Goal: Information Seeking & Learning: Find specific fact

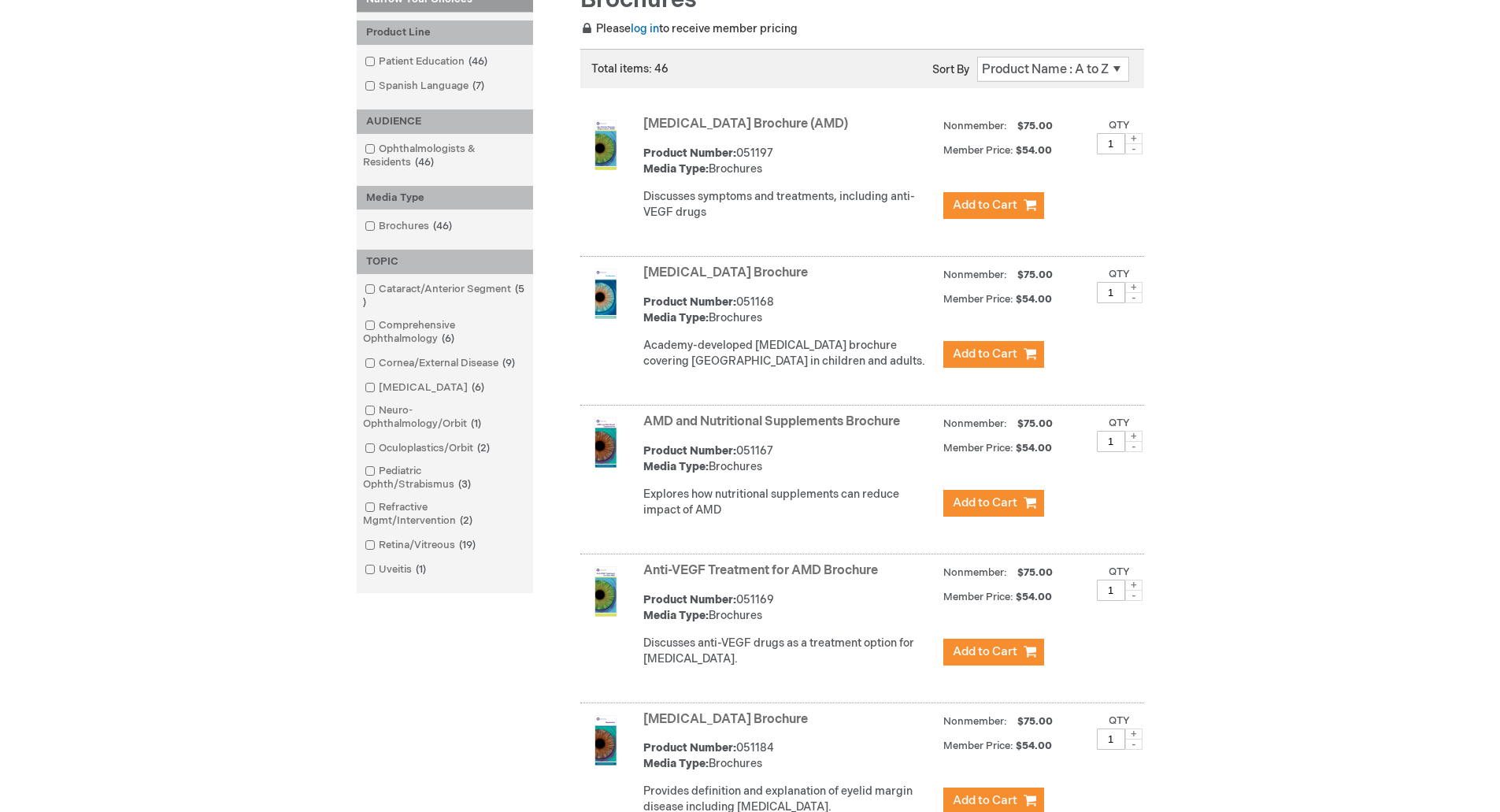
scroll to position [157, 0]
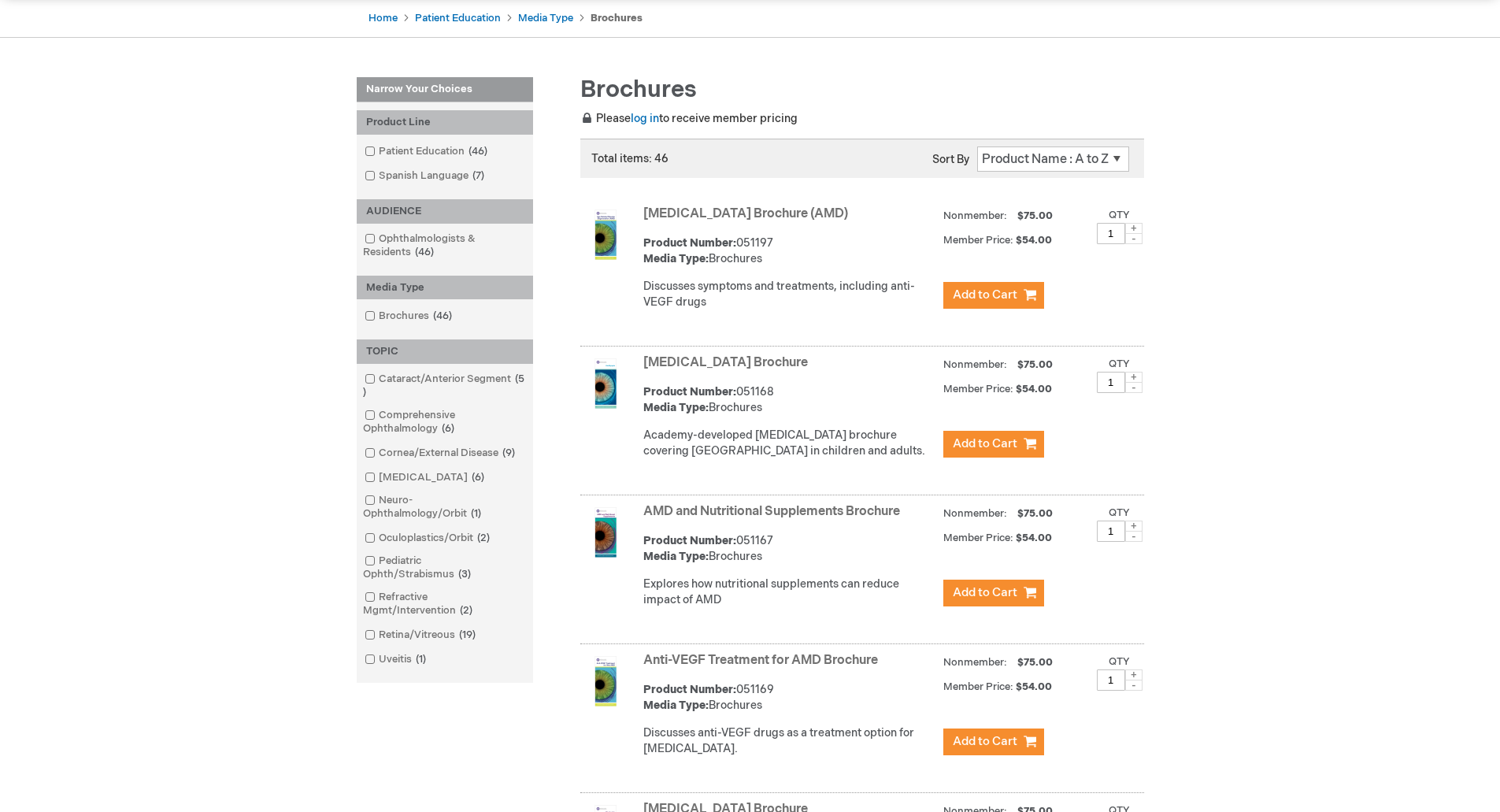
click at [1103, 166] on select "Position Product Name : A to Z Product Name : Z to A Price : Low to High Price …" at bounding box center [1053, 159] width 152 height 25
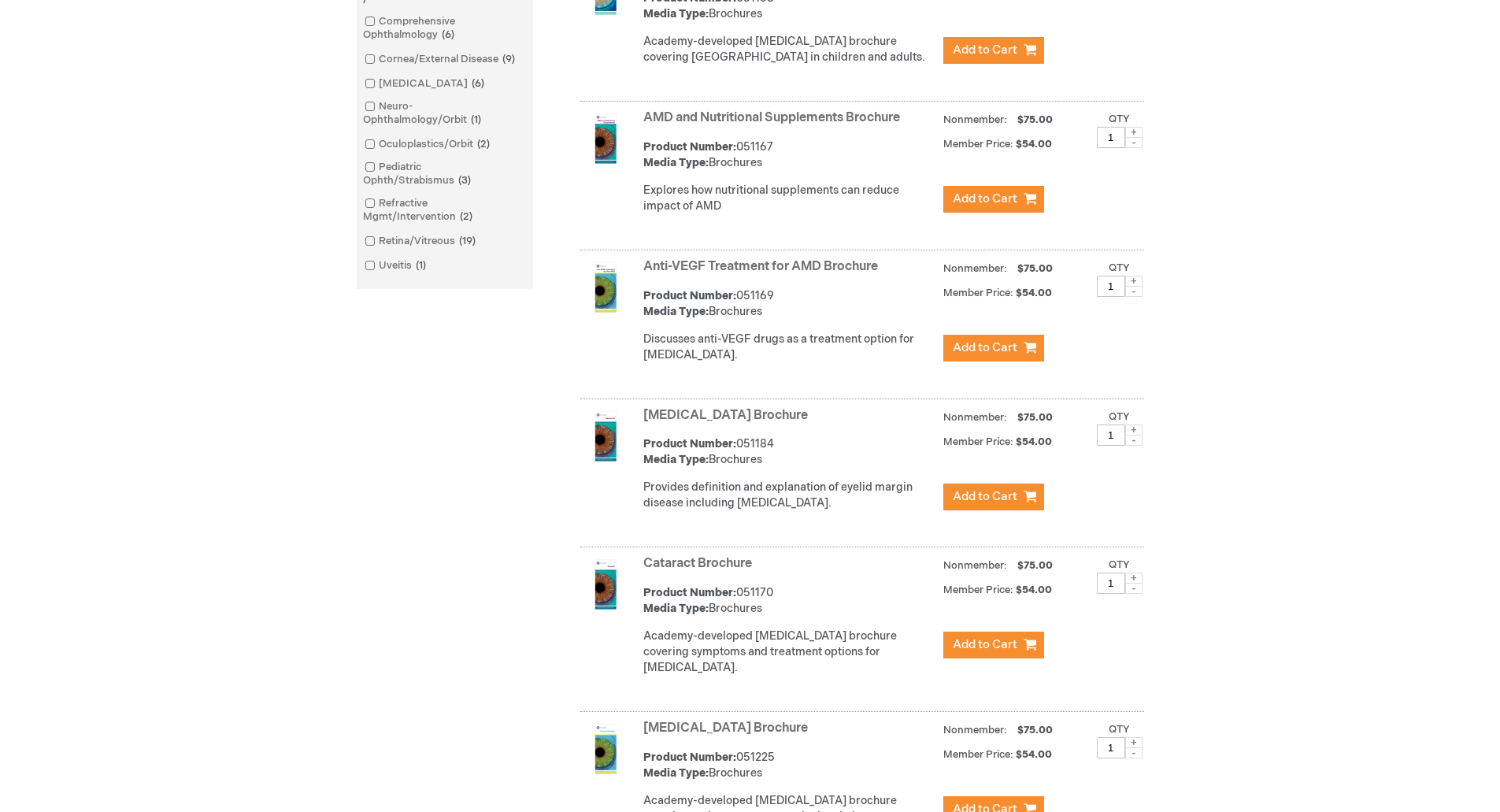
scroll to position [0, 0]
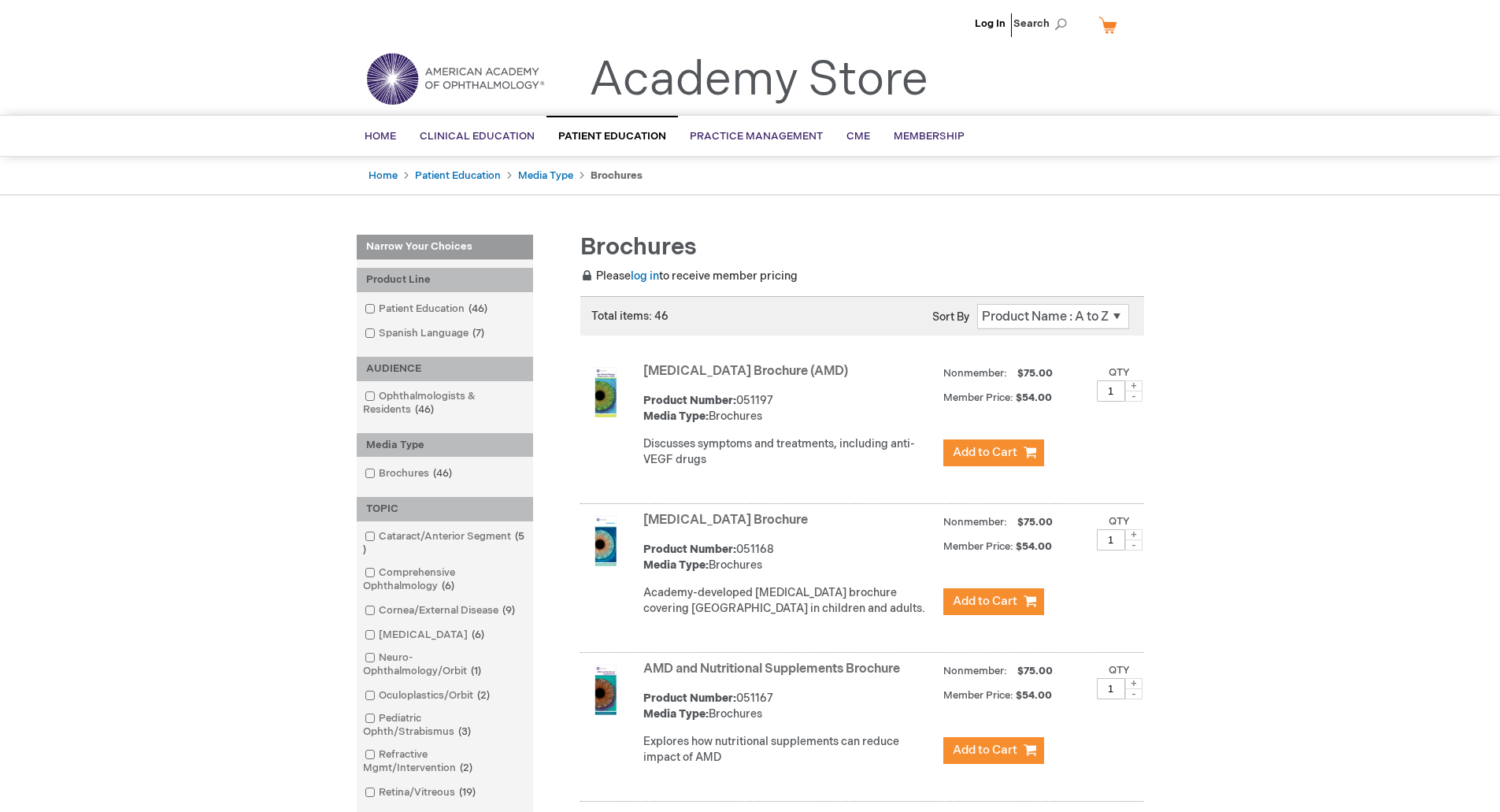
click at [1062, 20] on span "Search" at bounding box center [1044, 23] width 60 height 32
type input "[MEDICAL_DATA]"
click at [1054, 12] on button "Search" at bounding box center [1060, 24] width 12 height 25
